Goal: Task Accomplishment & Management: Use online tool/utility

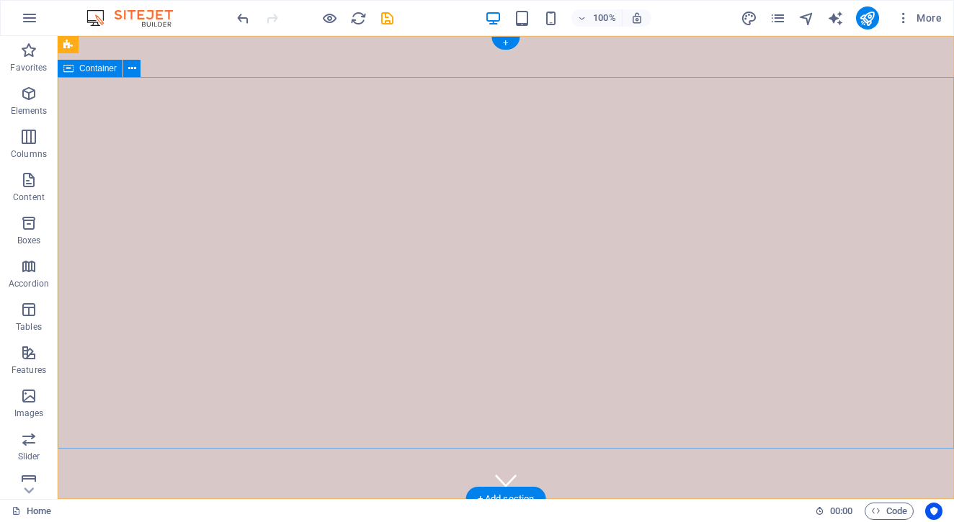
scroll to position [31, 0]
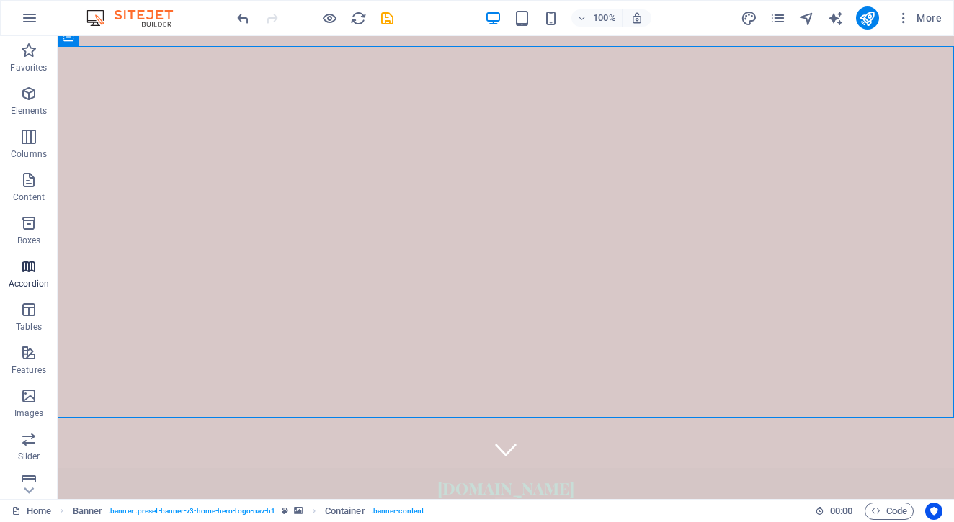
click at [30, 277] on span "Accordion" at bounding box center [29, 275] width 58 height 35
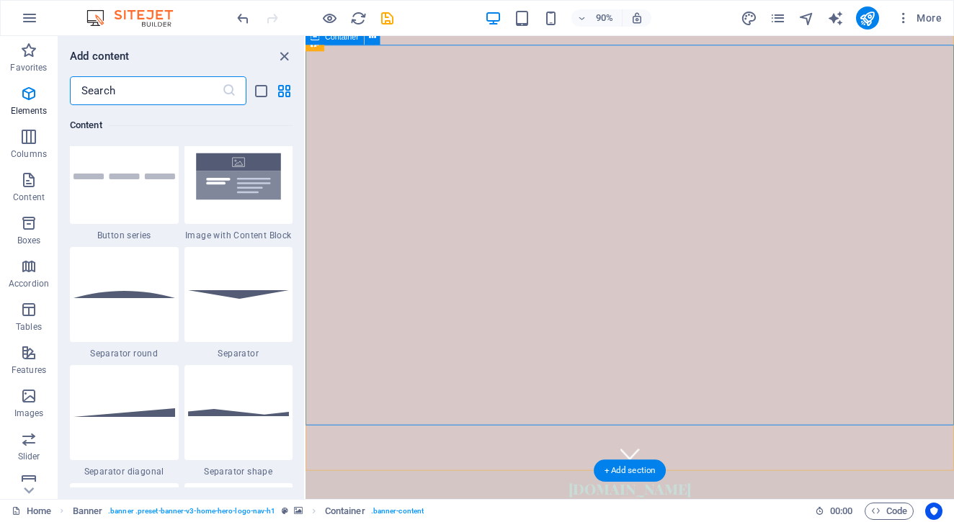
scroll to position [4602, 0]
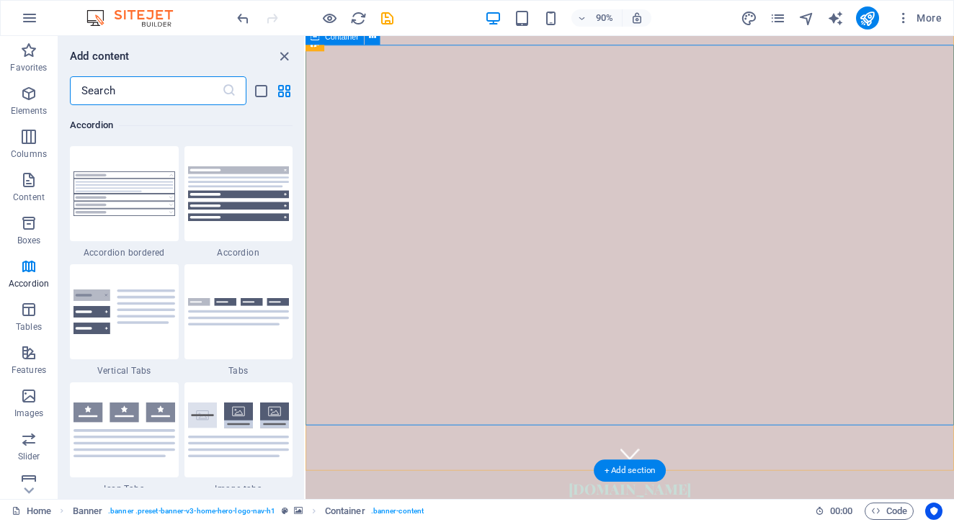
click at [383, 512] on span ". banner-content" at bounding box center [397, 511] width 53 height 17
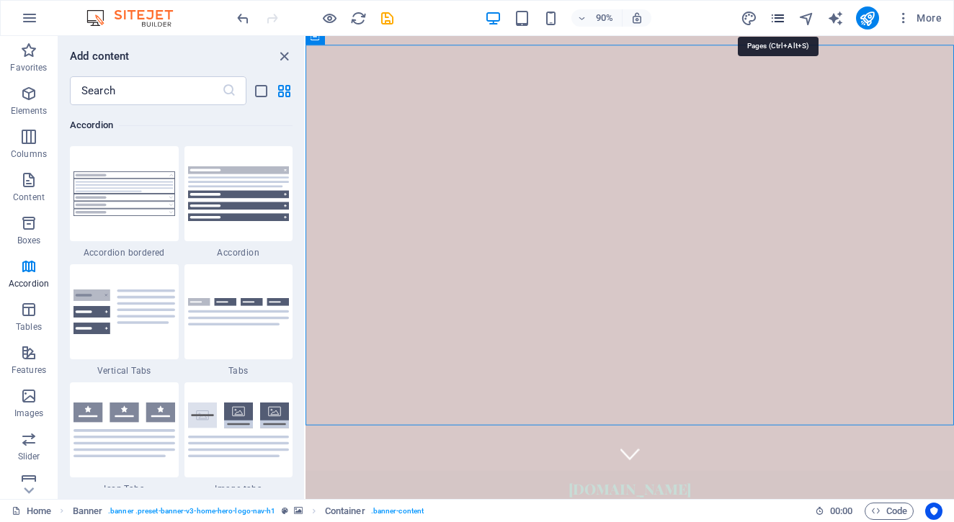
click at [778, 23] on icon "pages" at bounding box center [778, 18] width 17 height 17
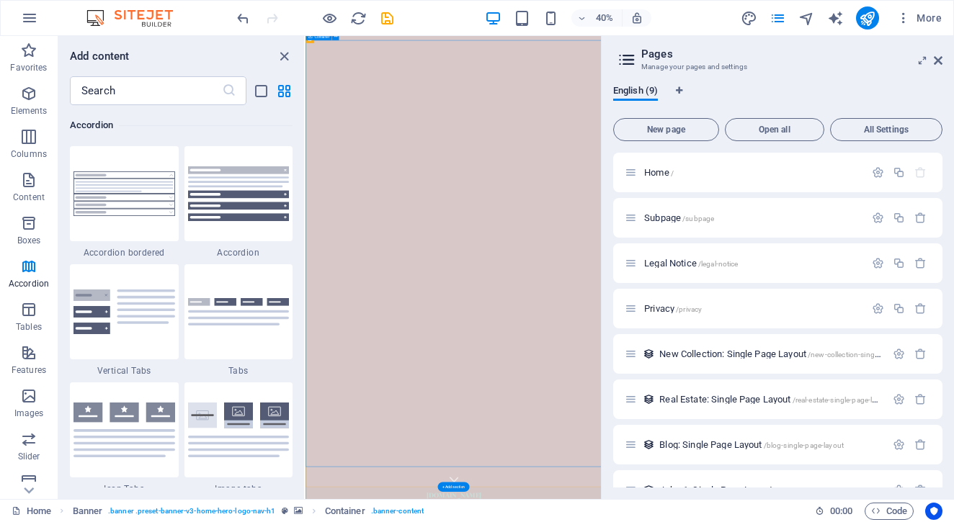
click at [750, 18] on icon "design" at bounding box center [749, 18] width 17 height 17
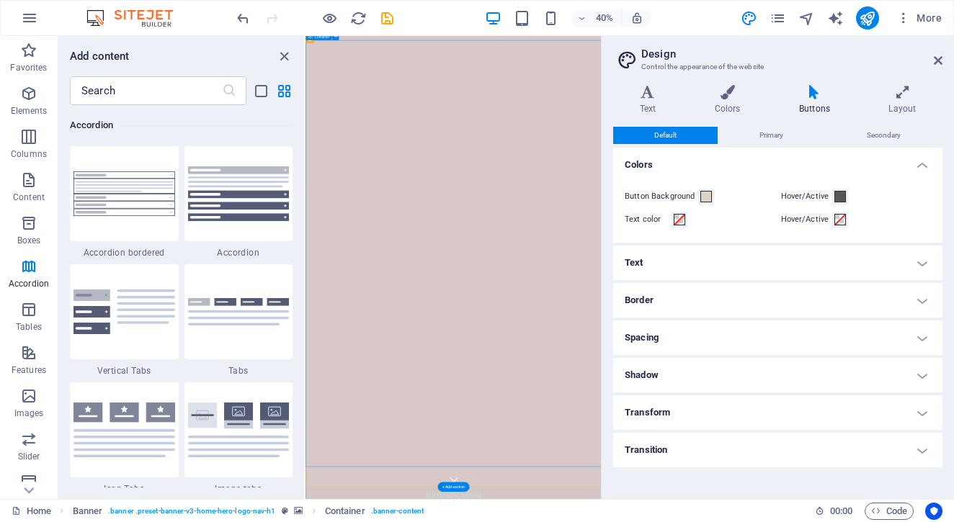
drag, startPoint x: 700, startPoint y: 1121, endPoint x: 773, endPoint y: 677, distance: 449.0
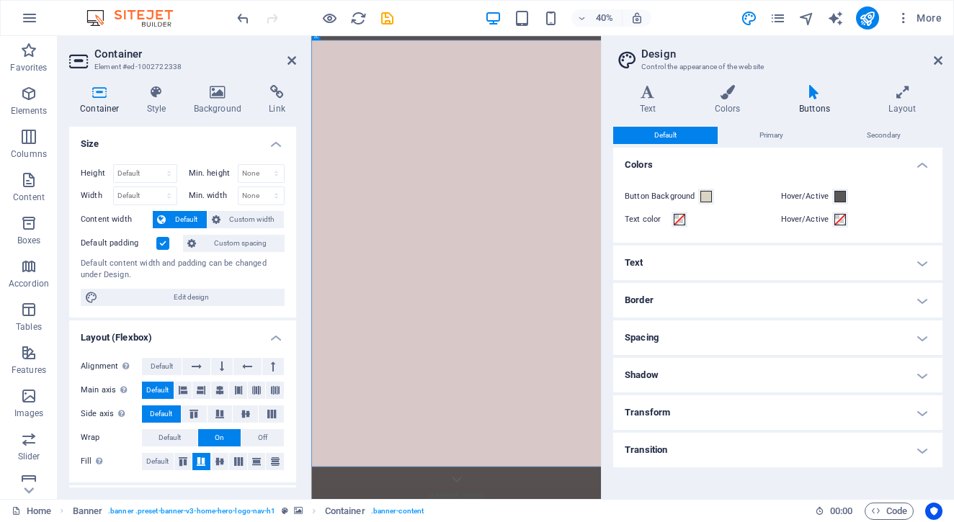
click at [103, 99] on icon at bounding box center [99, 92] width 61 height 14
click at [192, 419] on button at bounding box center [194, 414] width 25 height 17
click at [943, 66] on aside "Design Control the appearance of the website Variants Text Colors Buttons Layou…" at bounding box center [777, 267] width 353 height 463
click at [939, 58] on icon at bounding box center [938, 61] width 9 height 12
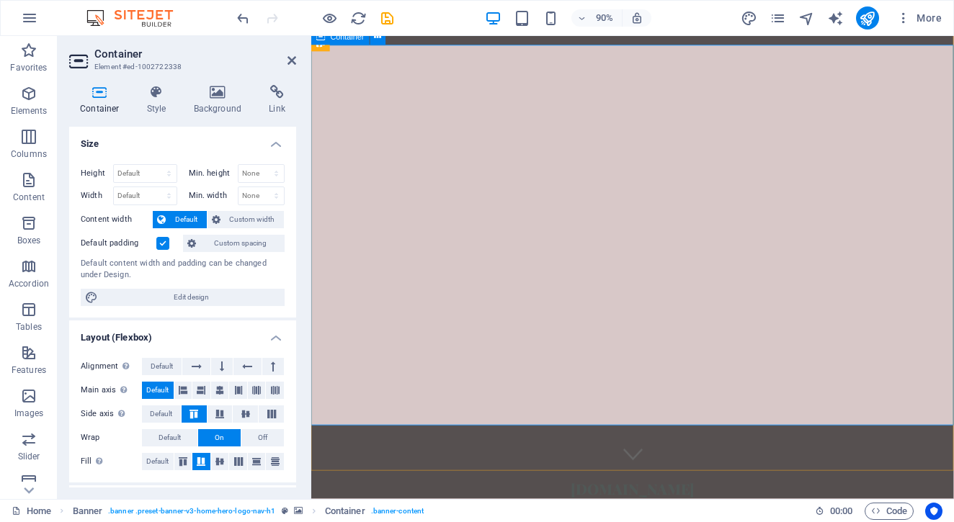
drag, startPoint x: 666, startPoint y: 471, endPoint x: 667, endPoint y: 270, distance: 201.1
click at [667, 270] on div "[DOMAIN_NAME] Acasă Despre Noi Blog Contact Bine ați venit pe [DOMAIN_NAME]!" at bounding box center [668, 395] width 714 height 781
click at [221, 412] on icon at bounding box center [219, 414] width 17 height 9
click at [179, 388] on icon at bounding box center [183, 390] width 9 height 17
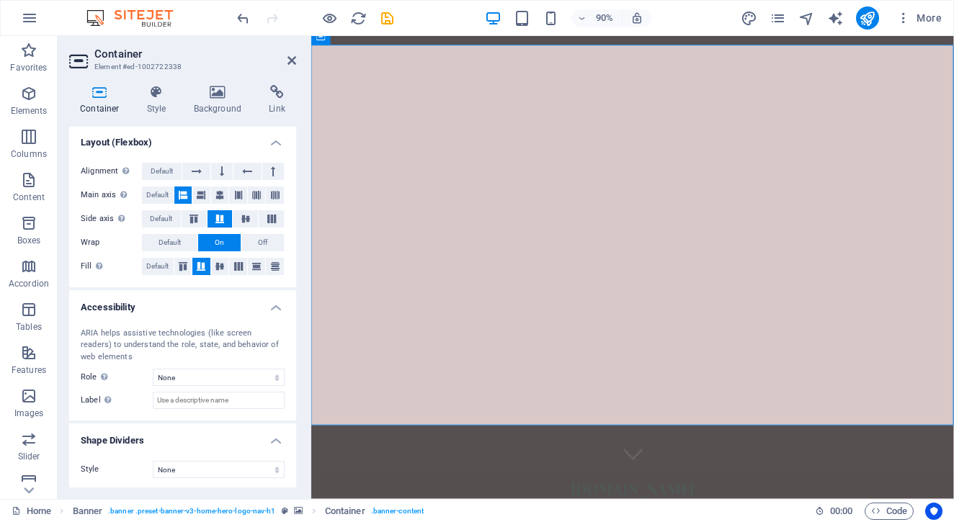
scroll to position [0, 0]
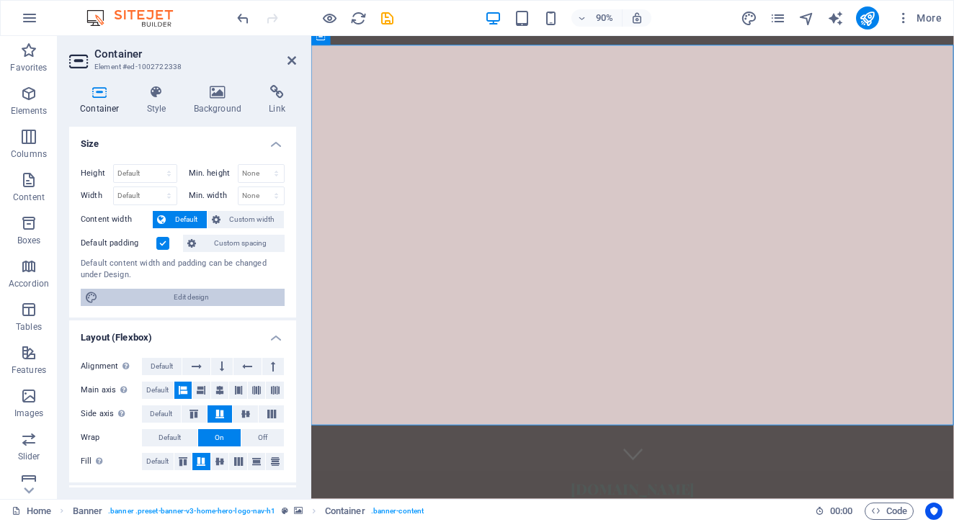
click at [167, 298] on span "Edit design" at bounding box center [191, 297] width 178 height 17
select select "rem"
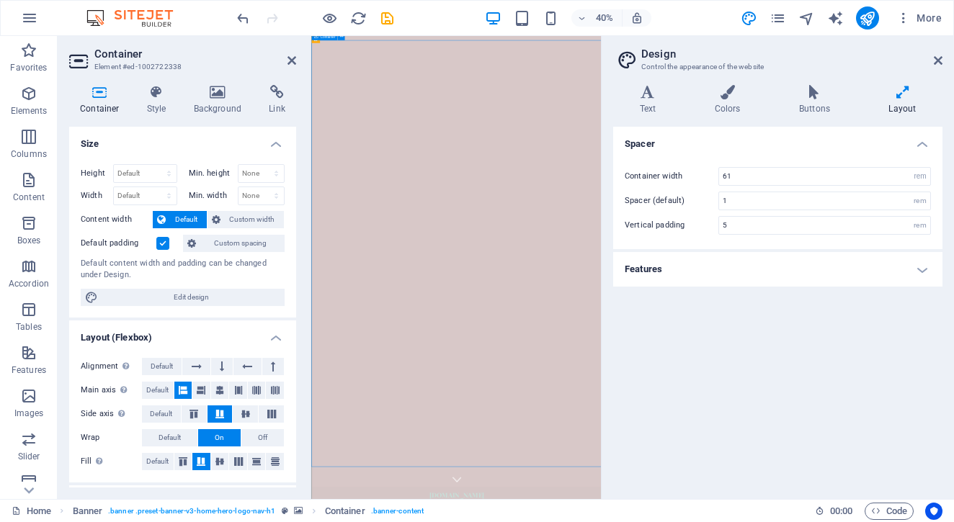
drag, startPoint x: 811, startPoint y: 616, endPoint x: 724, endPoint y: 615, distance: 86.5
click at [778, 21] on icon "pages" at bounding box center [778, 18] width 17 height 17
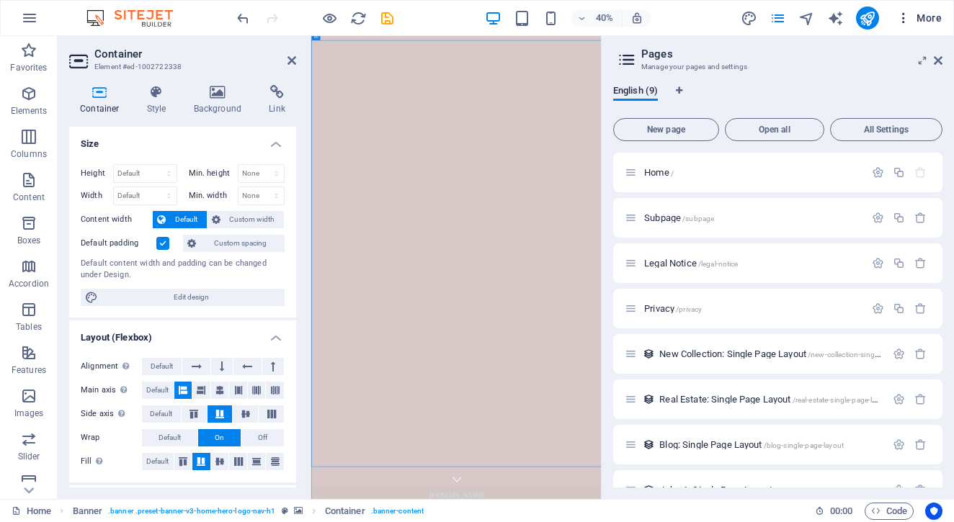
click at [920, 19] on span "More" at bounding box center [919, 18] width 45 height 14
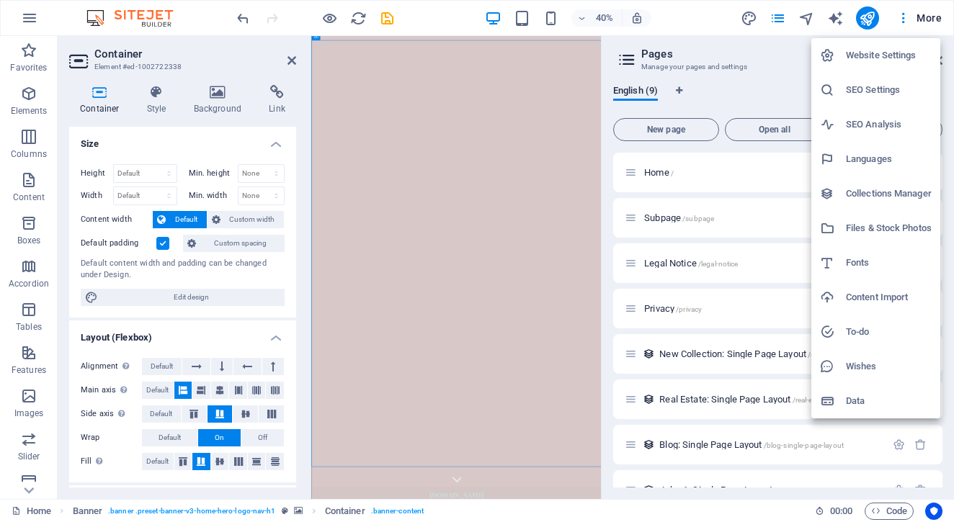
click at [896, 54] on h6 "Website Settings" at bounding box center [889, 55] width 86 height 17
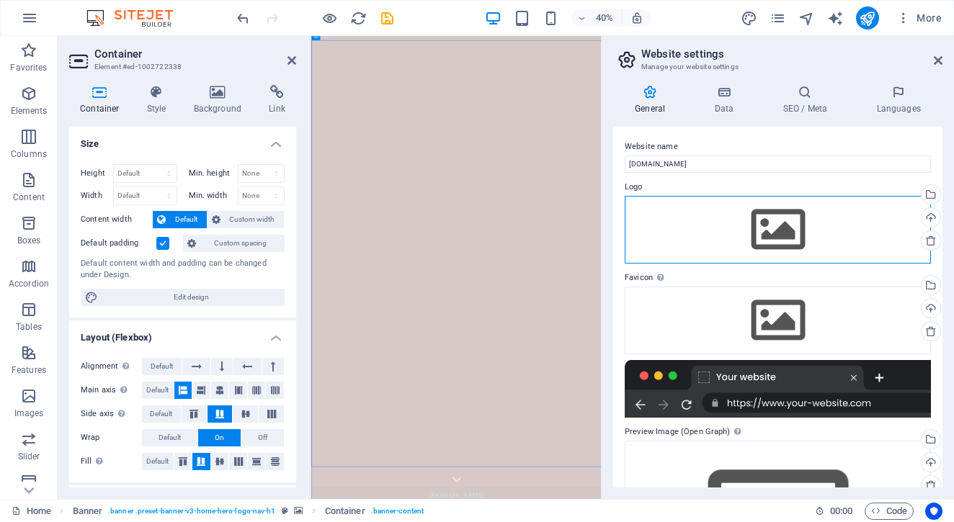
click at [829, 223] on div "Drag files here, click to choose files or select files from Files or our free s…" at bounding box center [778, 230] width 306 height 68
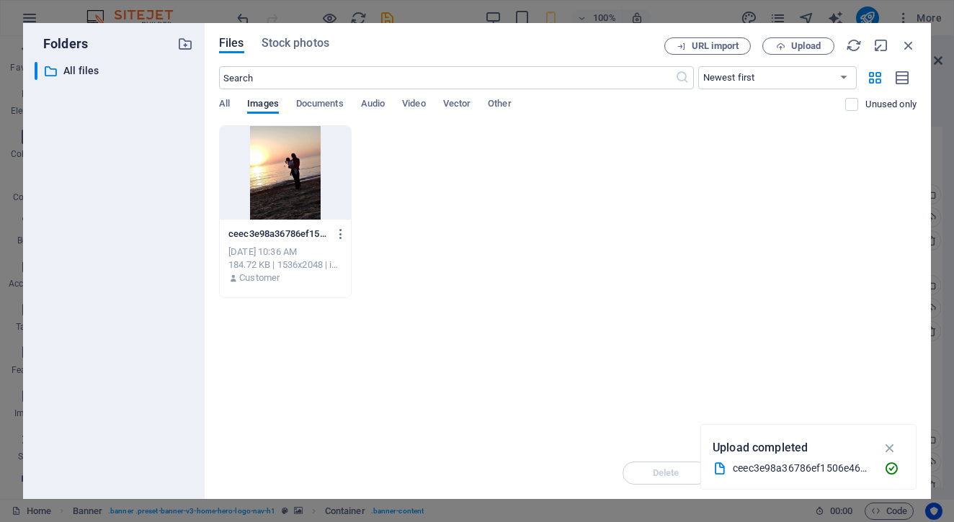
click at [286, 161] on div at bounding box center [285, 173] width 131 height 94
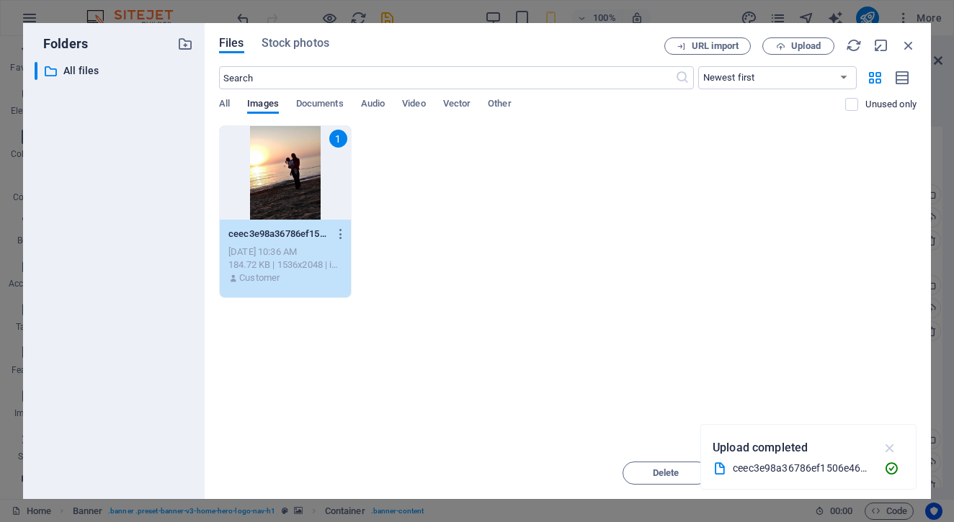
click at [894, 445] on icon "button" at bounding box center [890, 448] width 17 height 16
click at [876, 479] on button "Insert" at bounding box center [873, 473] width 86 height 23
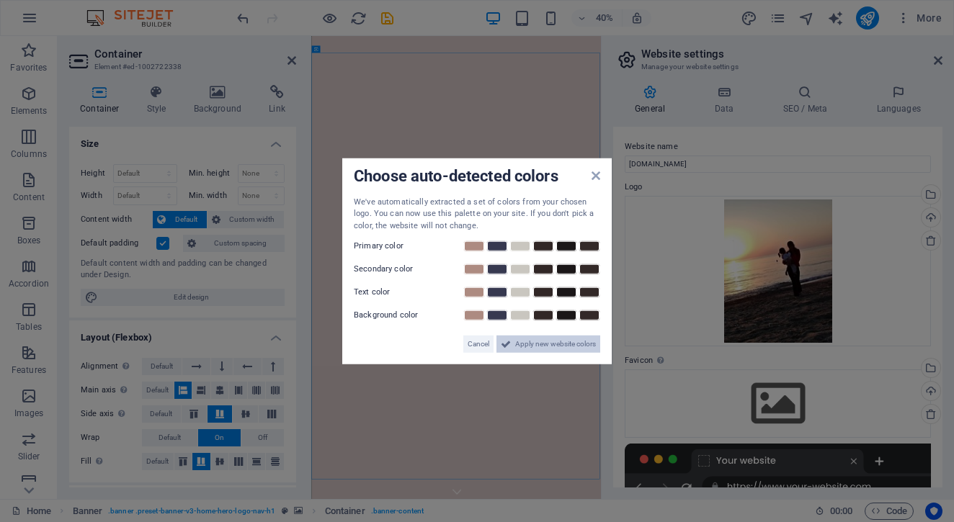
click at [528, 344] on span "Apply new website colors" at bounding box center [555, 344] width 81 height 17
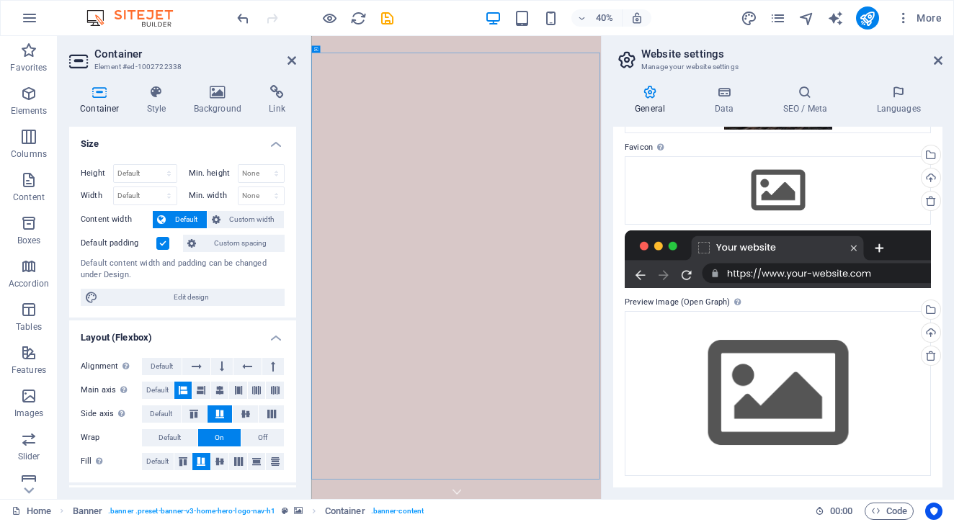
scroll to position [213, 0]
